Goal: Navigation & Orientation: Understand site structure

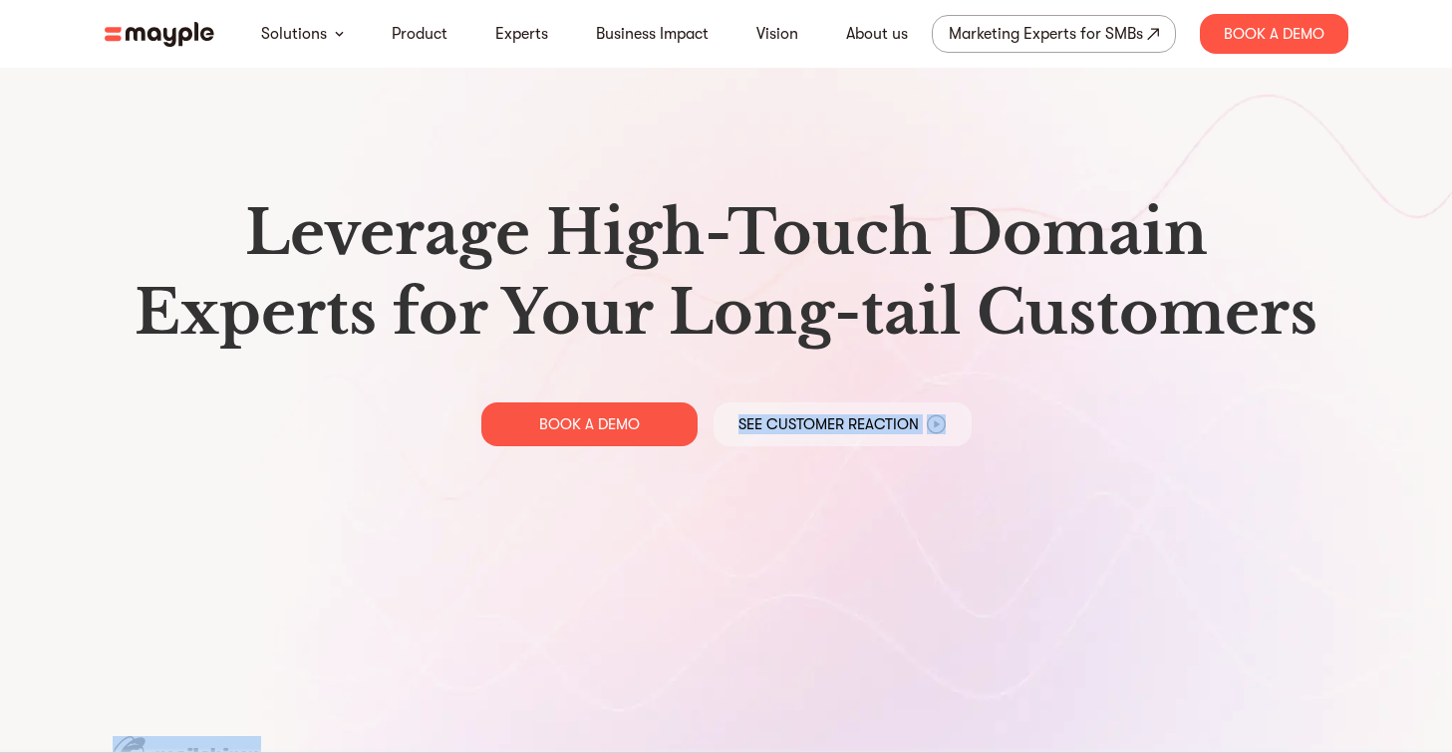
drag, startPoint x: 390, startPoint y: 564, endPoint x: 394, endPoint y: 675, distance: 111.6
click at [394, 675] on section "Leverage High-Touch Domain Experts for Your Long-tail Customers BOOK A DEMO See…" at bounding box center [726, 712] width 1452 height 1424
drag, startPoint x: 728, startPoint y: 639, endPoint x: 214, endPoint y: 631, distance: 514.1
click at [214, 631] on div "Leverage High-Touch Domain Experts for Your Long-tail Customers BOOK A DEMO See…" at bounding box center [726, 320] width 1275 height 641
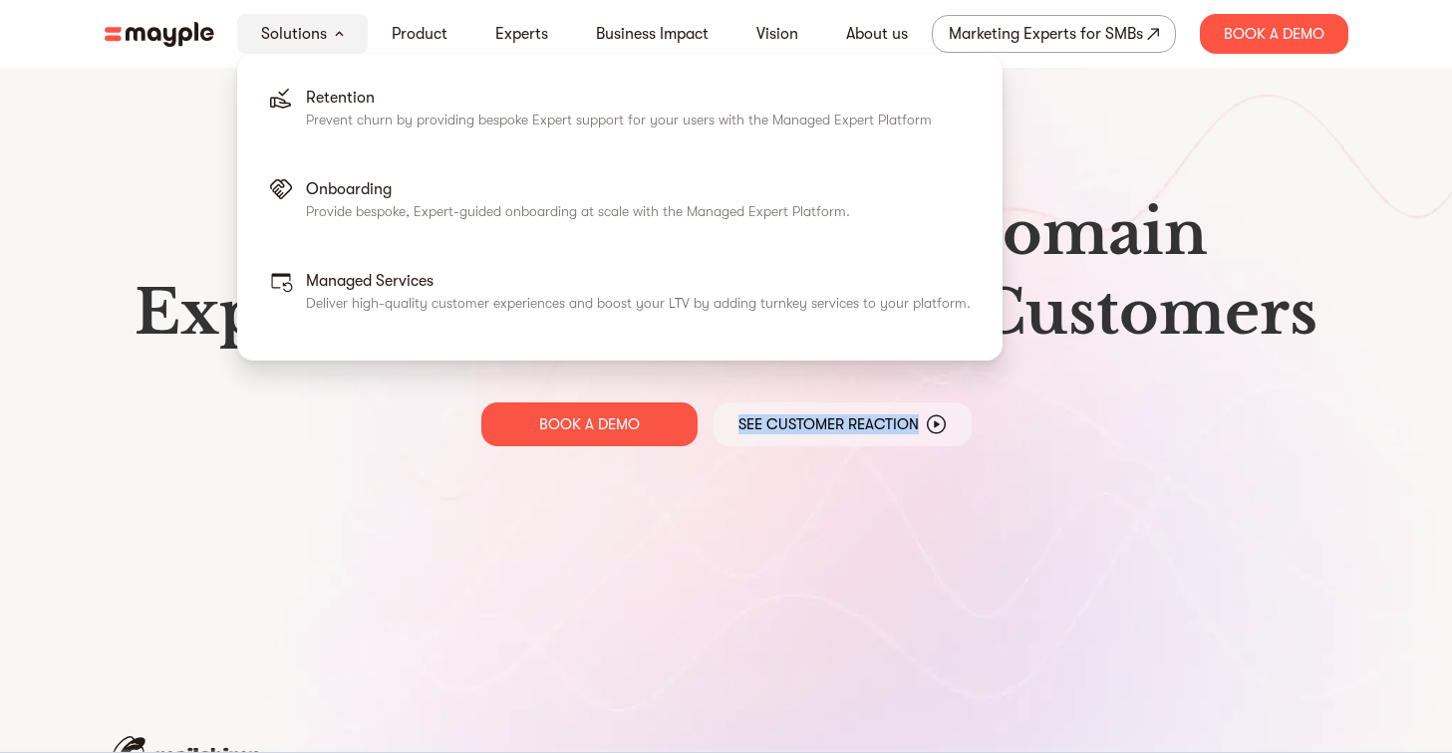
click at [274, 44] on link "Solutions" at bounding box center [294, 34] width 66 height 24
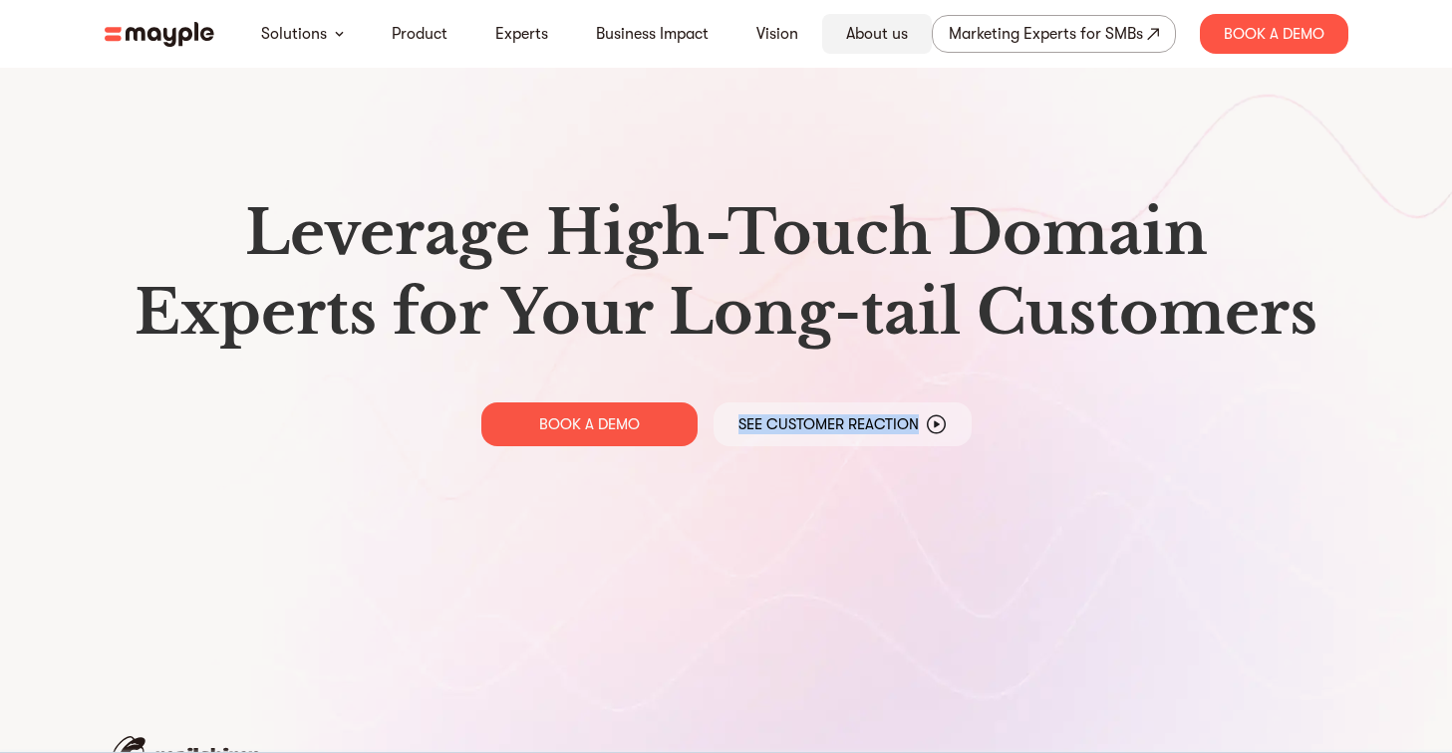
click at [862, 29] on link "About us" at bounding box center [877, 34] width 62 height 24
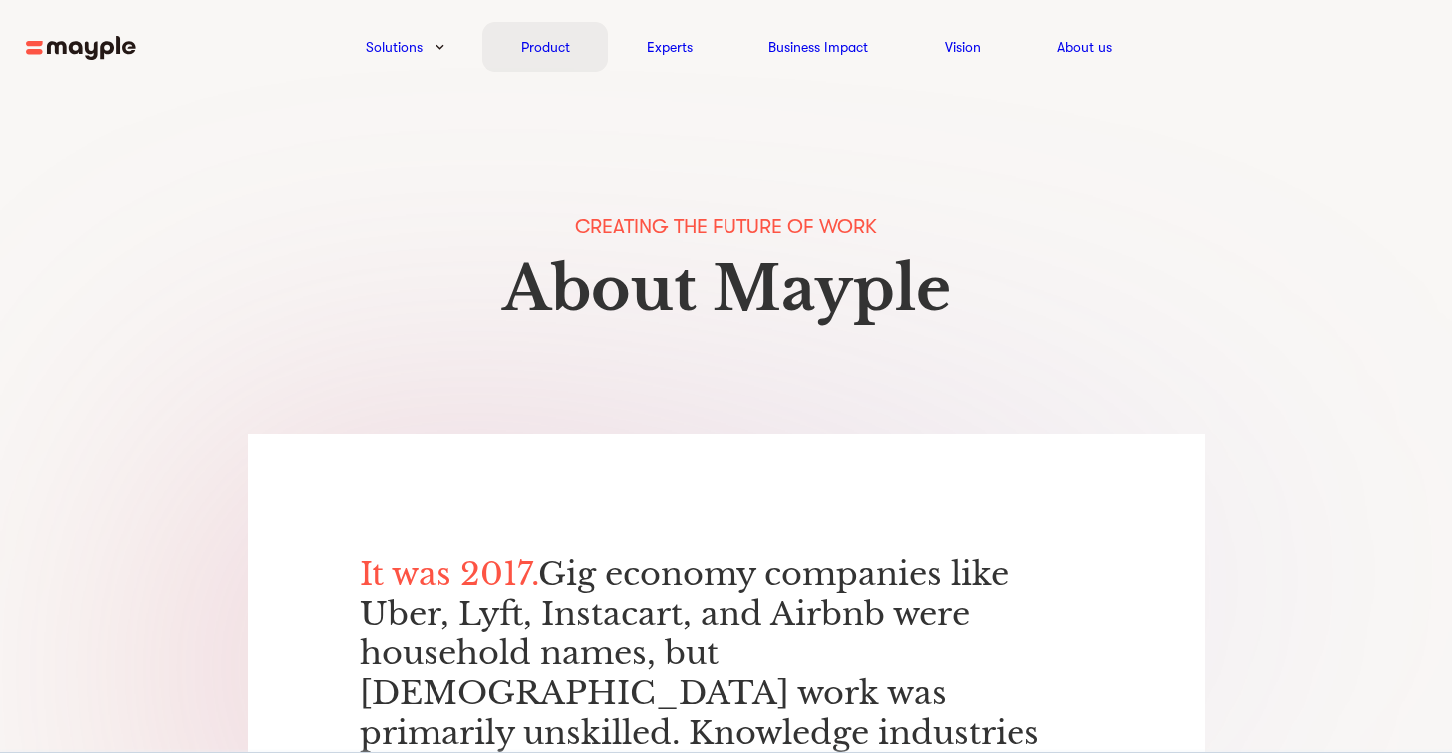
click at [525, 46] on link "Product" at bounding box center [545, 47] width 49 height 24
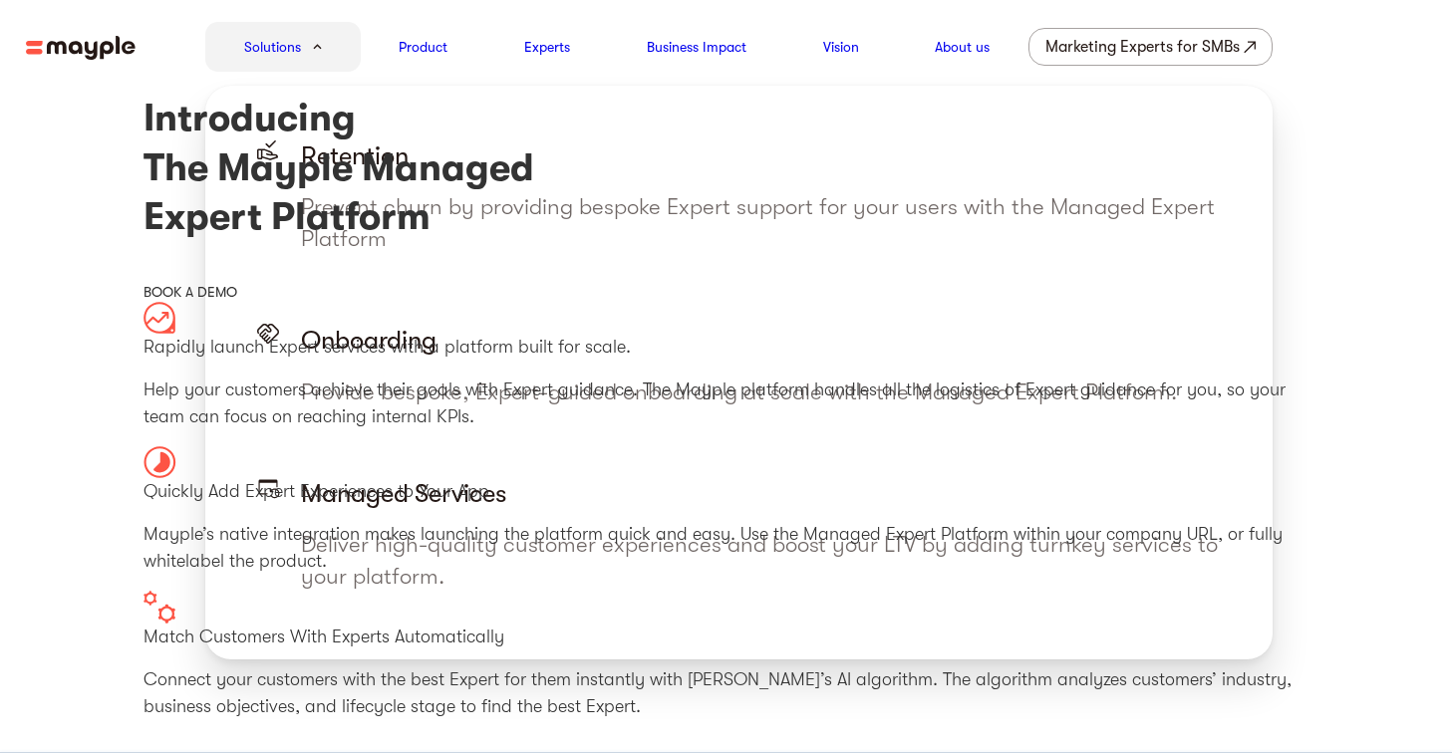
click at [283, 51] on link "Solutions" at bounding box center [272, 47] width 57 height 24
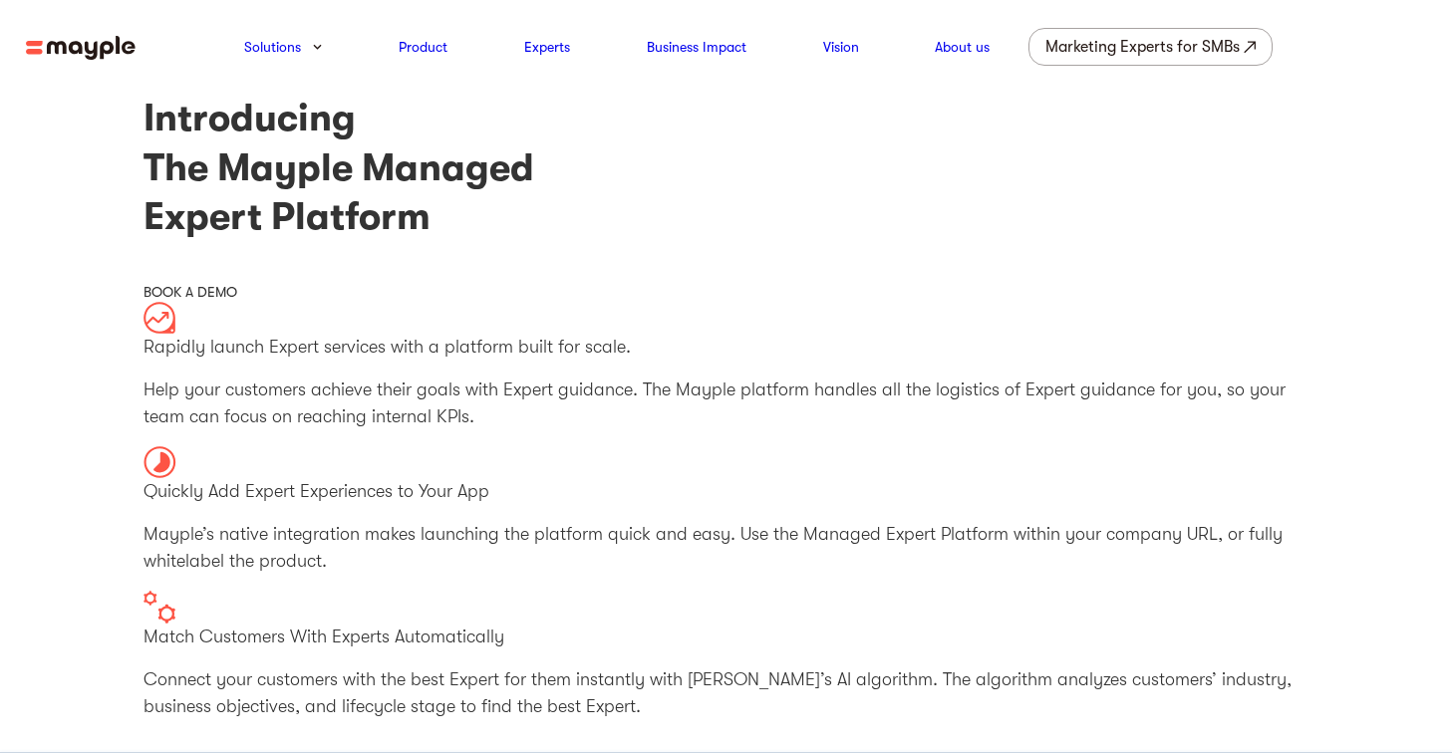
click at [59, 50] on img at bounding box center [81, 48] width 110 height 25
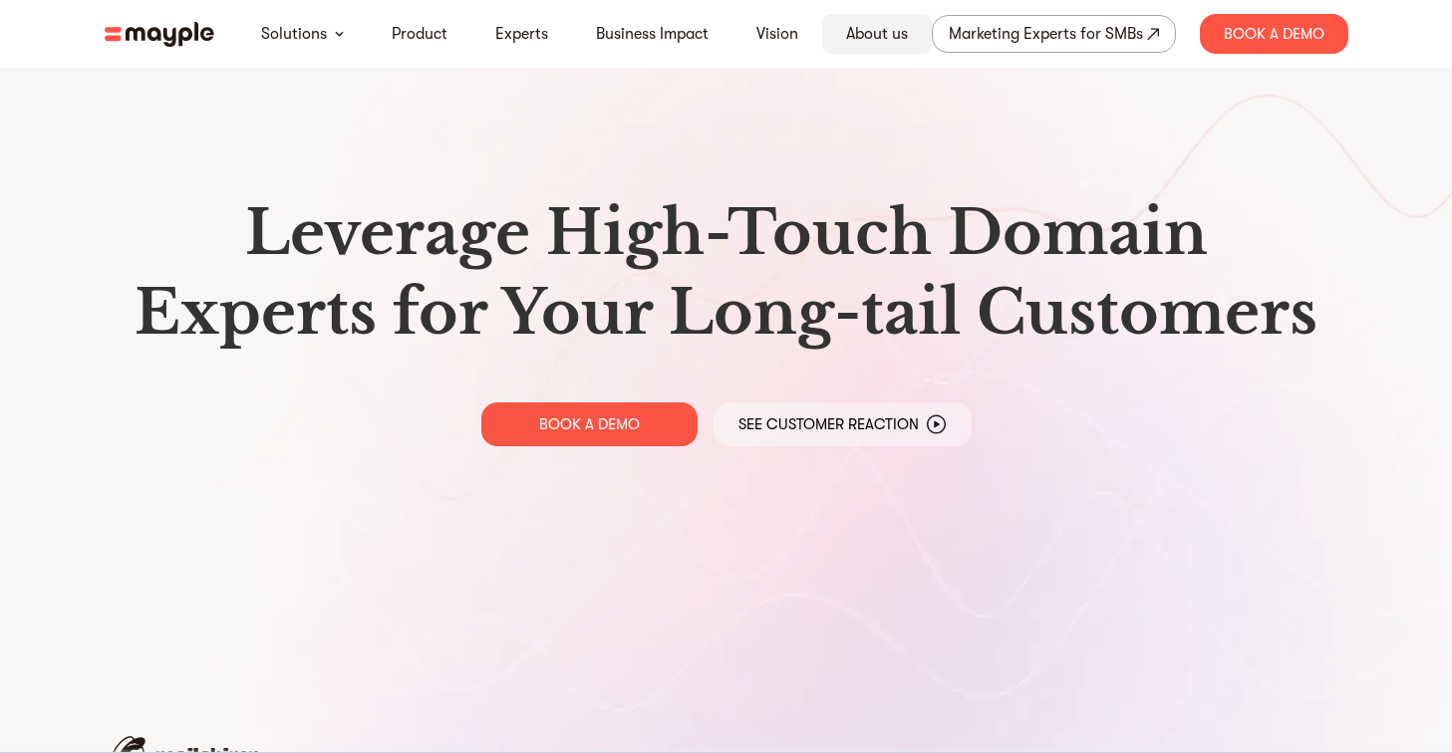
click at [856, 39] on link "About us" at bounding box center [877, 34] width 62 height 24
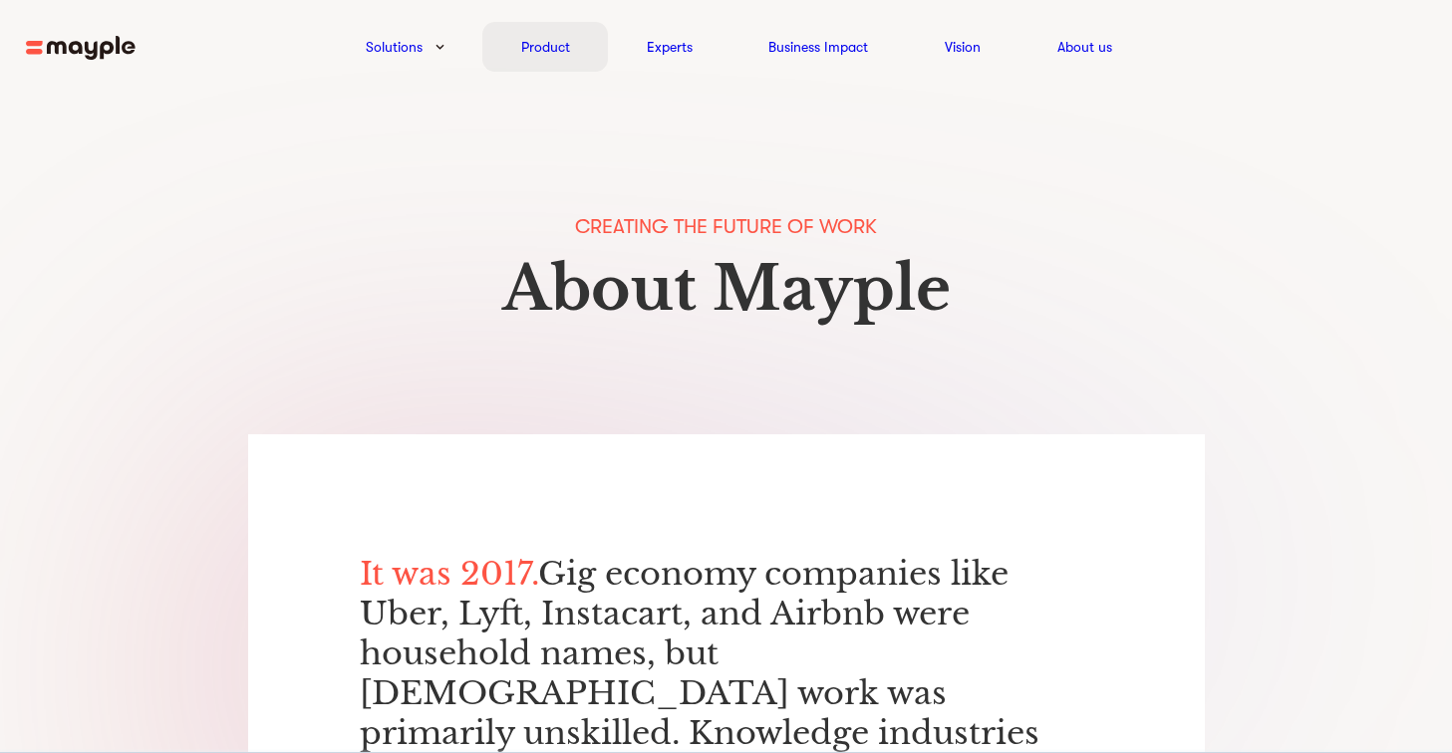
click at [547, 41] on link "Product" at bounding box center [545, 47] width 49 height 24
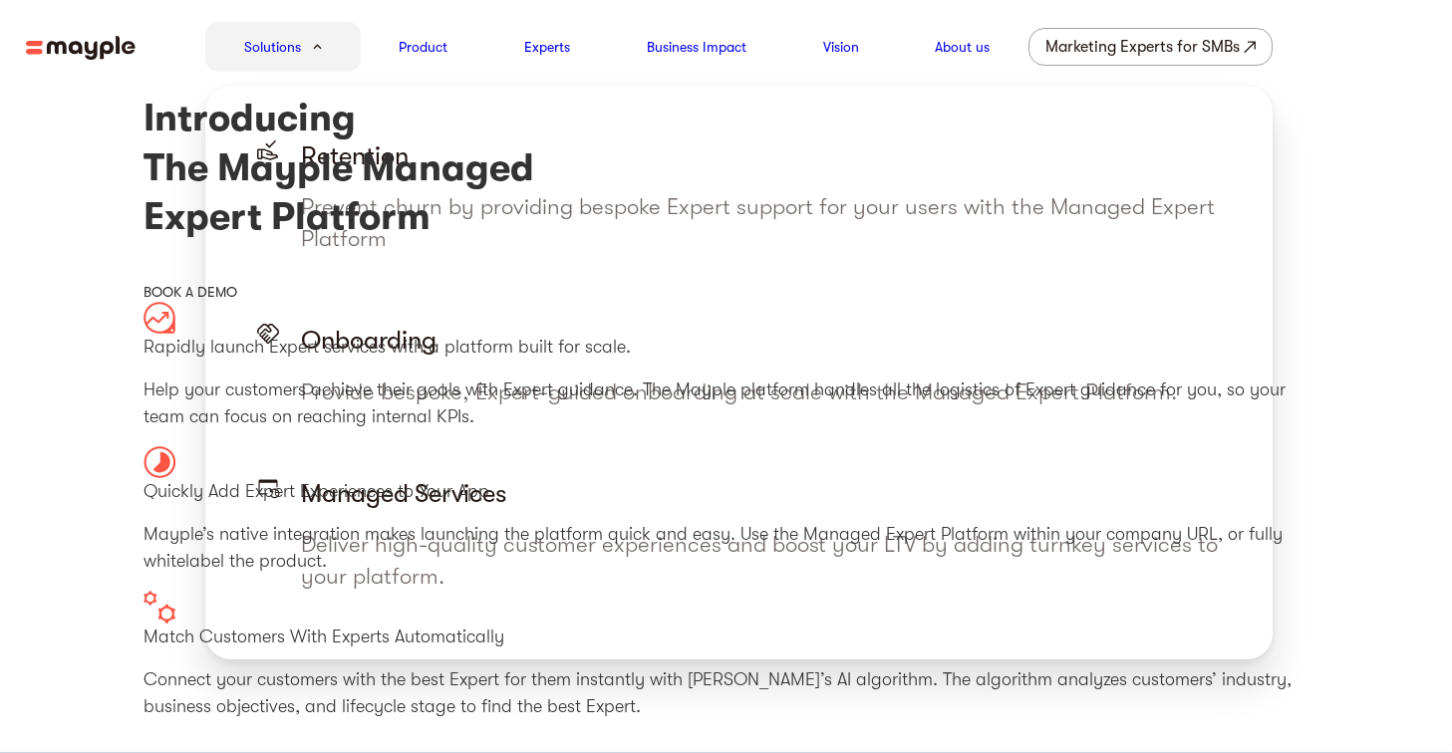
click at [291, 41] on link "Solutions" at bounding box center [272, 47] width 57 height 24
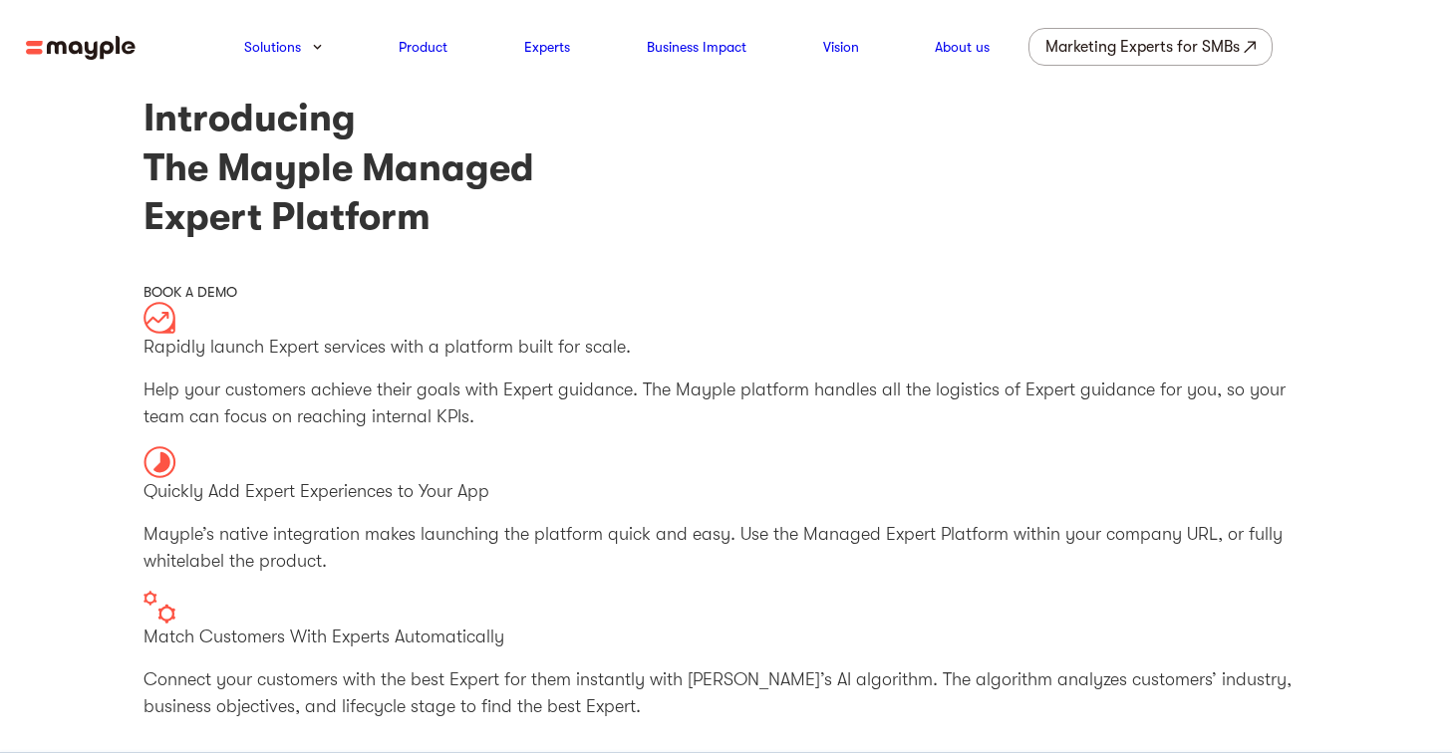
click at [126, 56] on img at bounding box center [81, 48] width 110 height 25
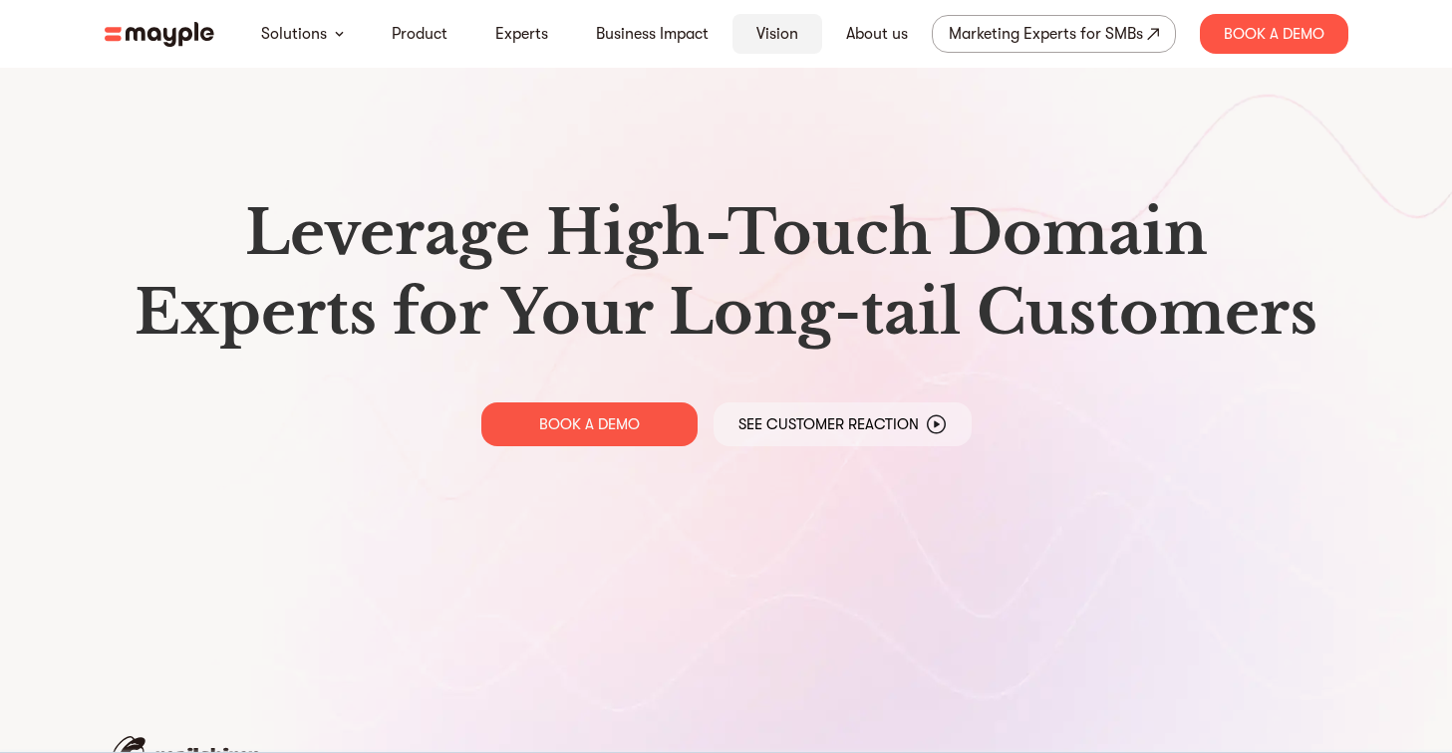
click at [765, 25] on link "Vision" at bounding box center [777, 34] width 42 height 24
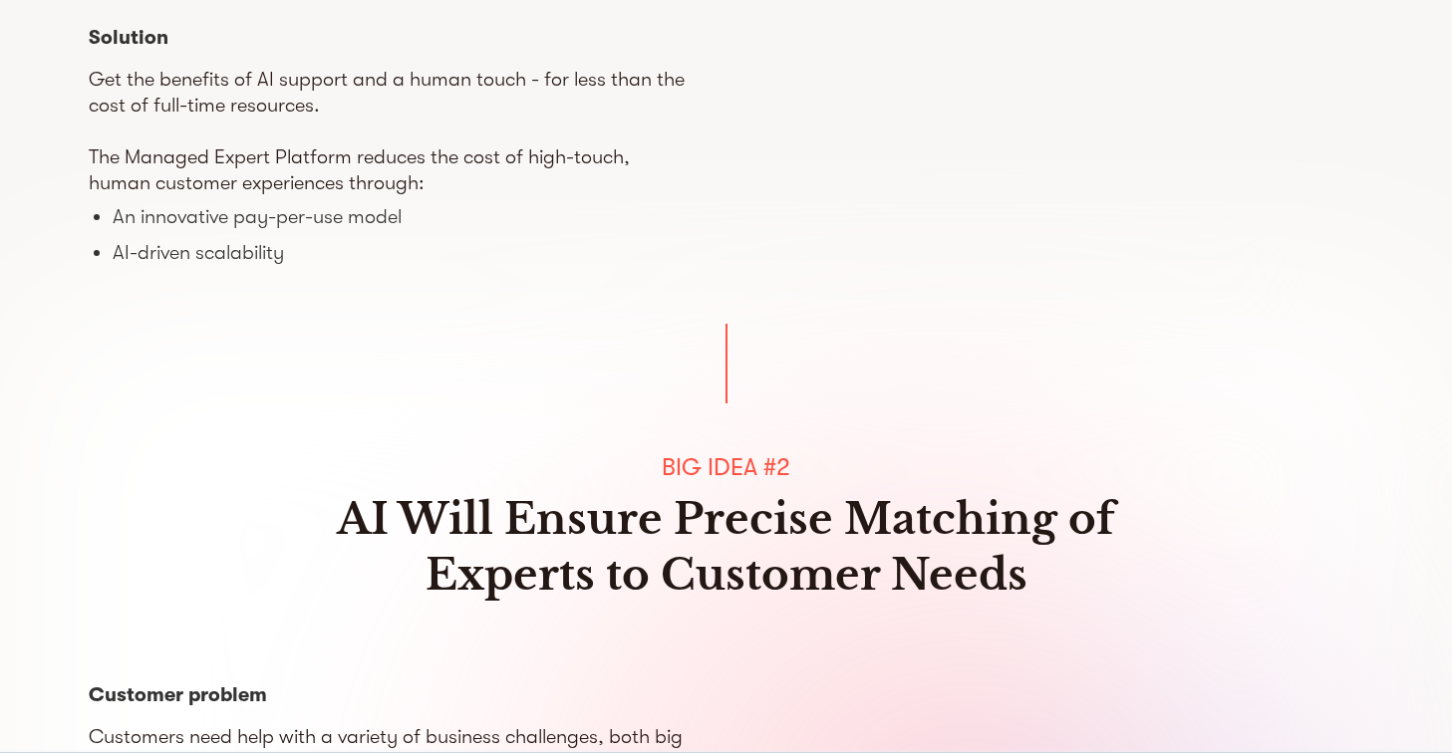
scroll to position [621, 0]
